Goal: Navigation & Orientation: Find specific page/section

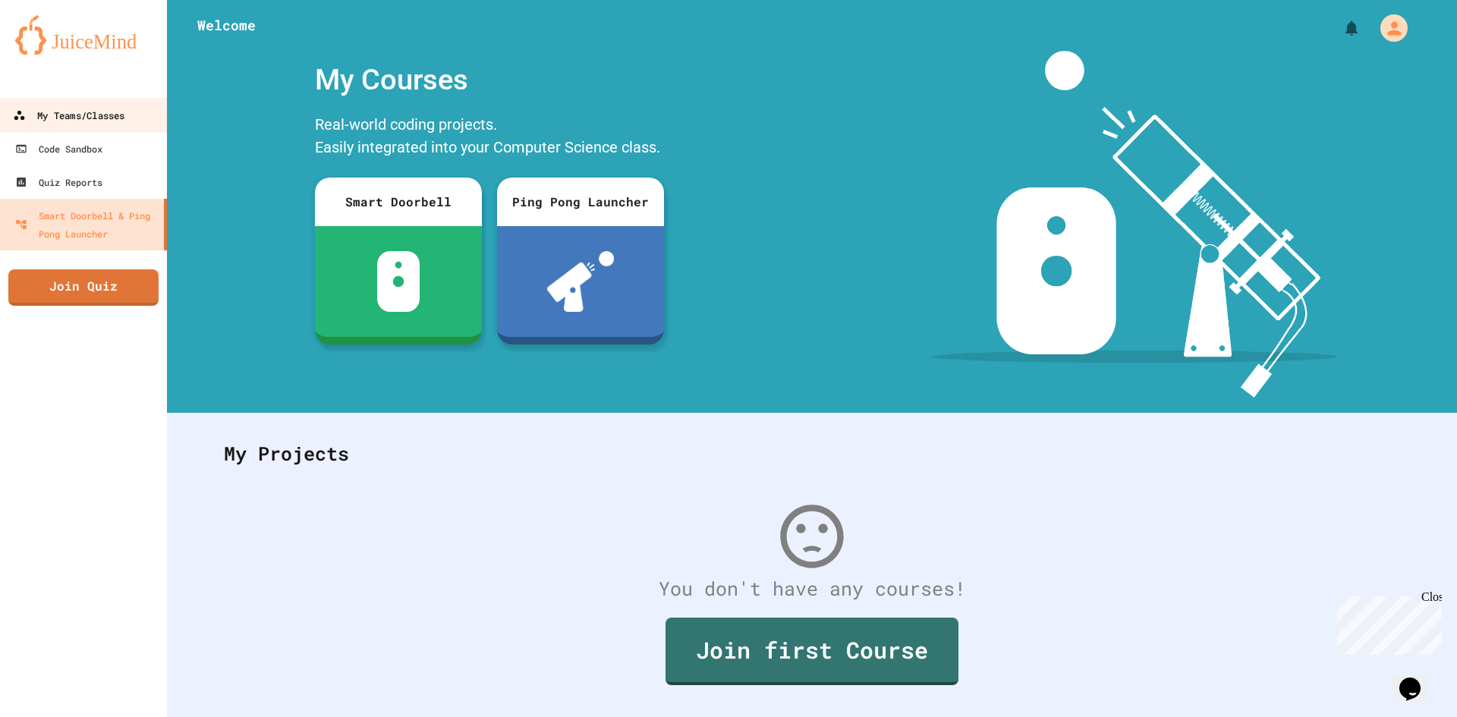
click at [124, 112] on div "My Teams/Classes" at bounding box center [69, 115] width 112 height 19
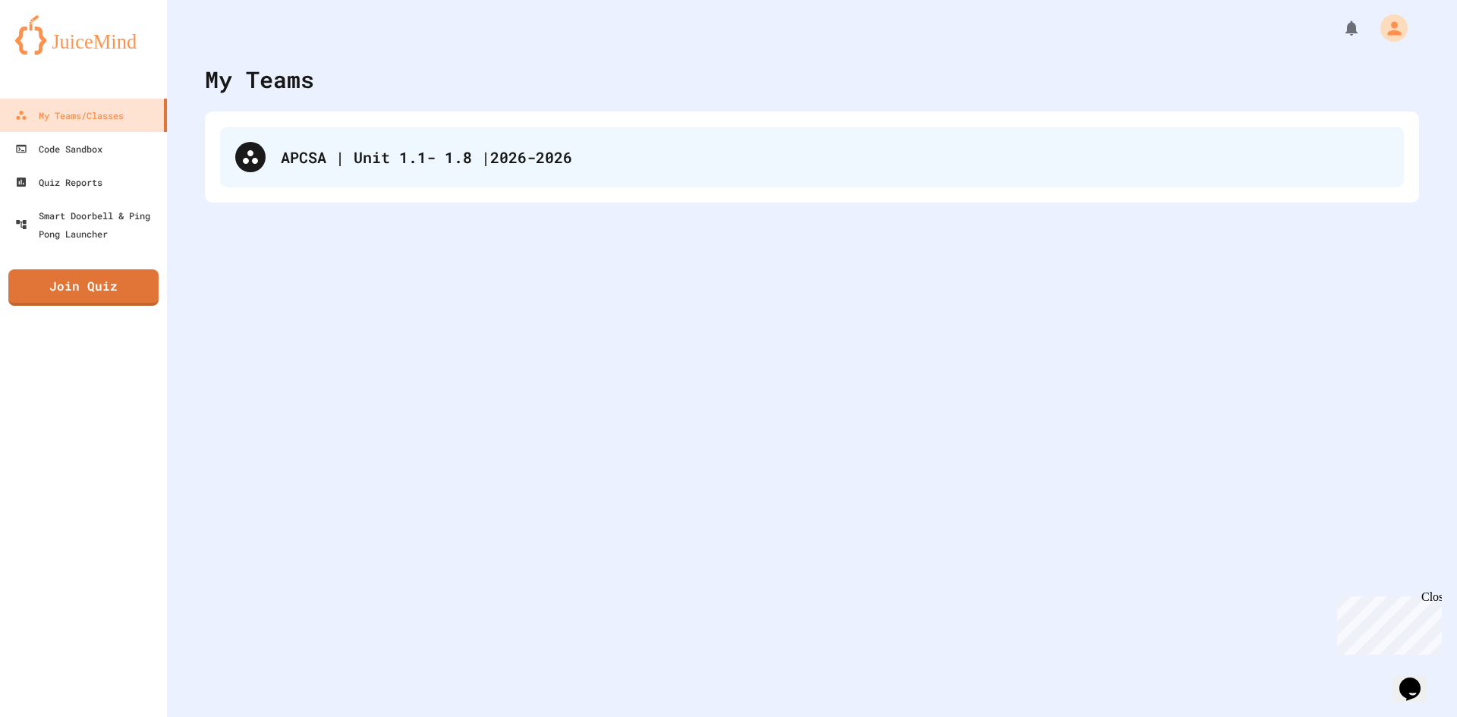
click at [287, 132] on div "APCSA | Unit 1.1- 1.8 |2026-2026" at bounding box center [812, 157] width 1184 height 61
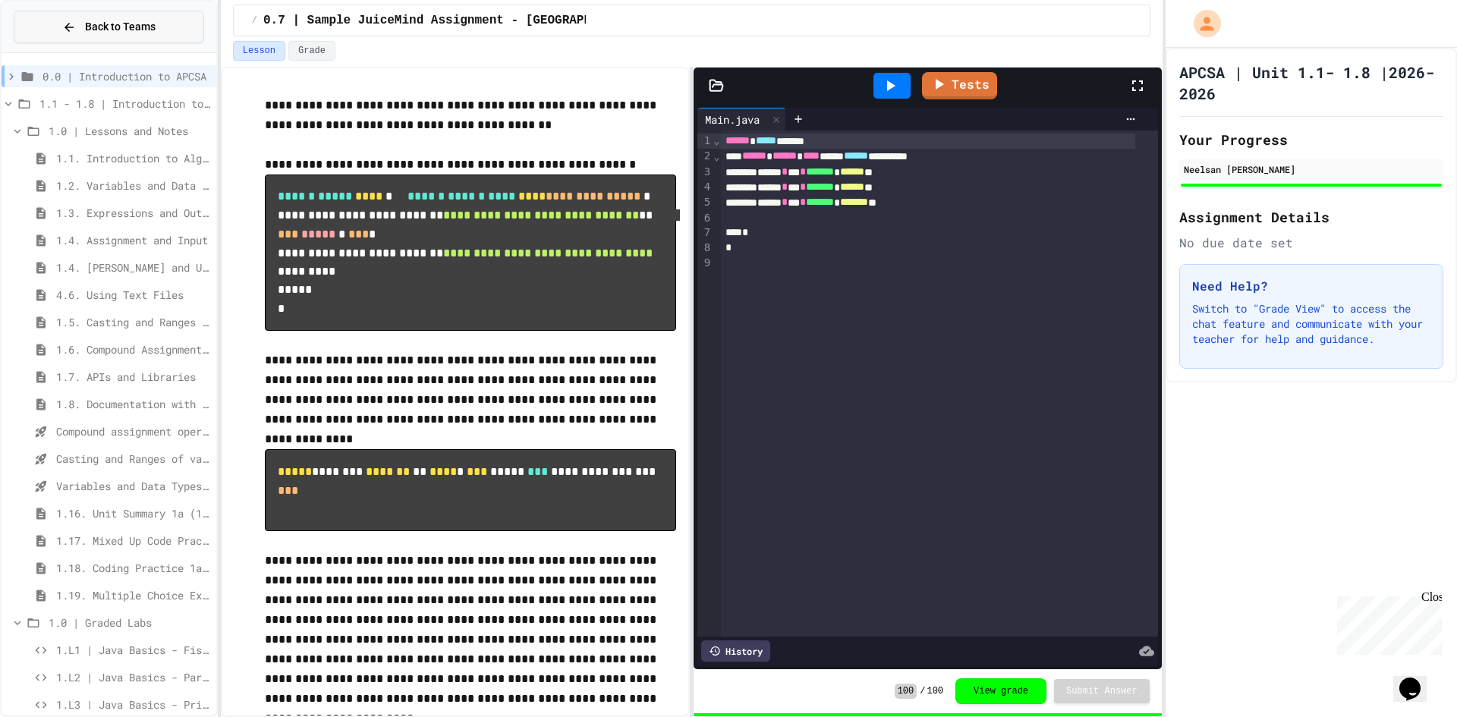
click at [67, 21] on icon at bounding box center [69, 27] width 14 height 14
